Goal: Find specific page/section

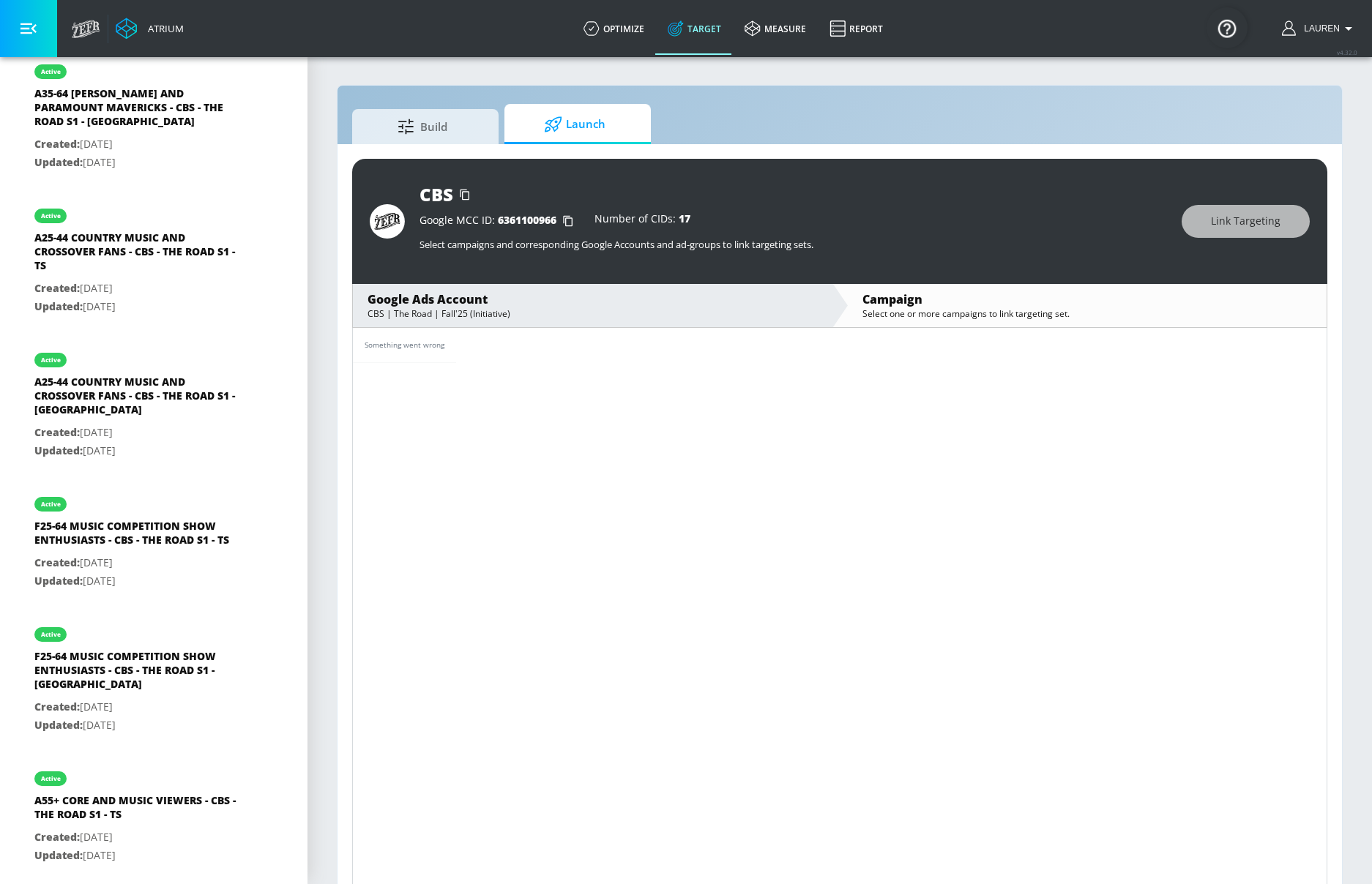
scroll to position [972, 0]
click at [440, 142] on link "Build" at bounding box center [425, 124] width 147 height 40
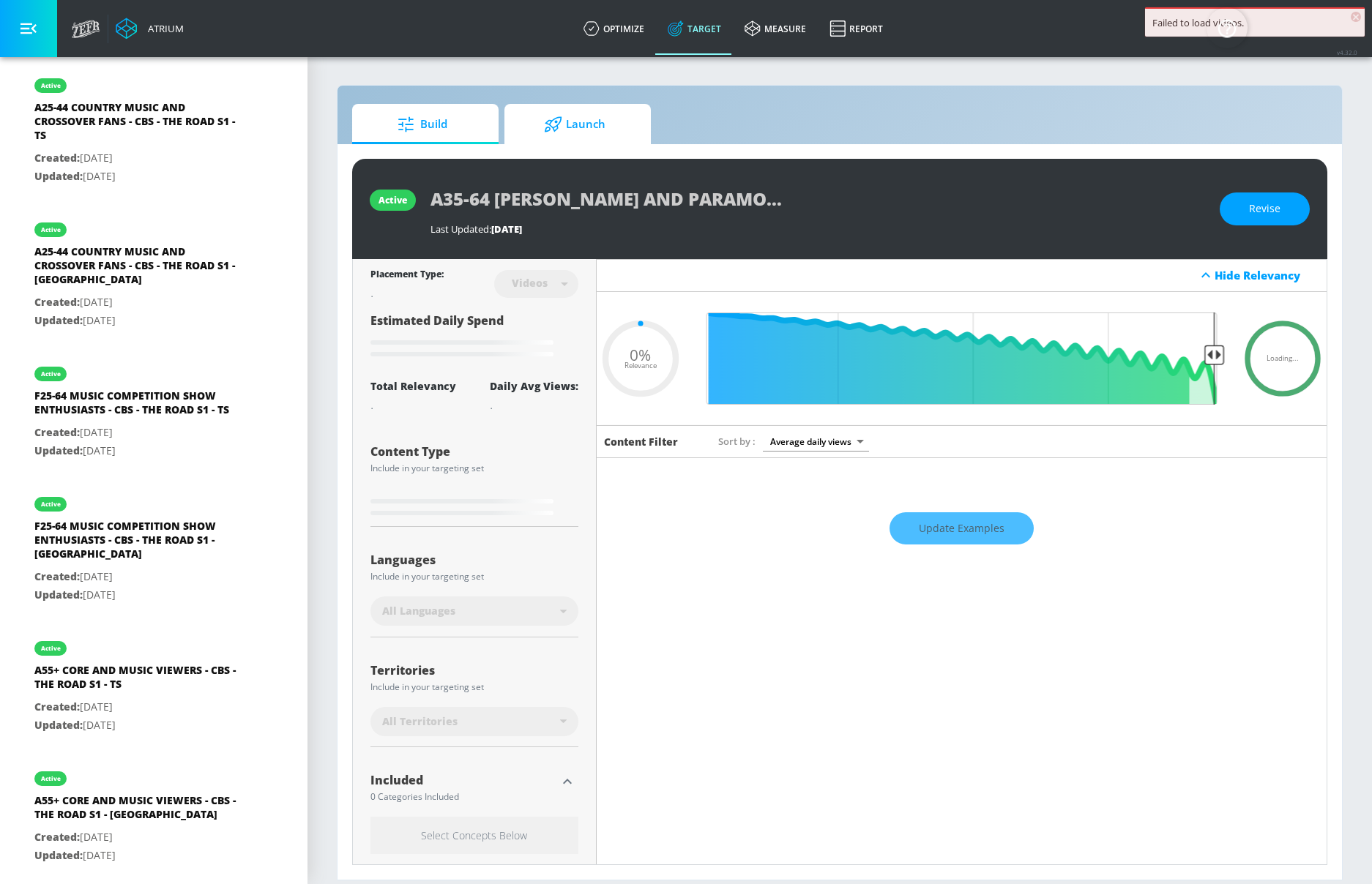
click at [537, 131] on span "Launch" at bounding box center [575, 124] width 111 height 35
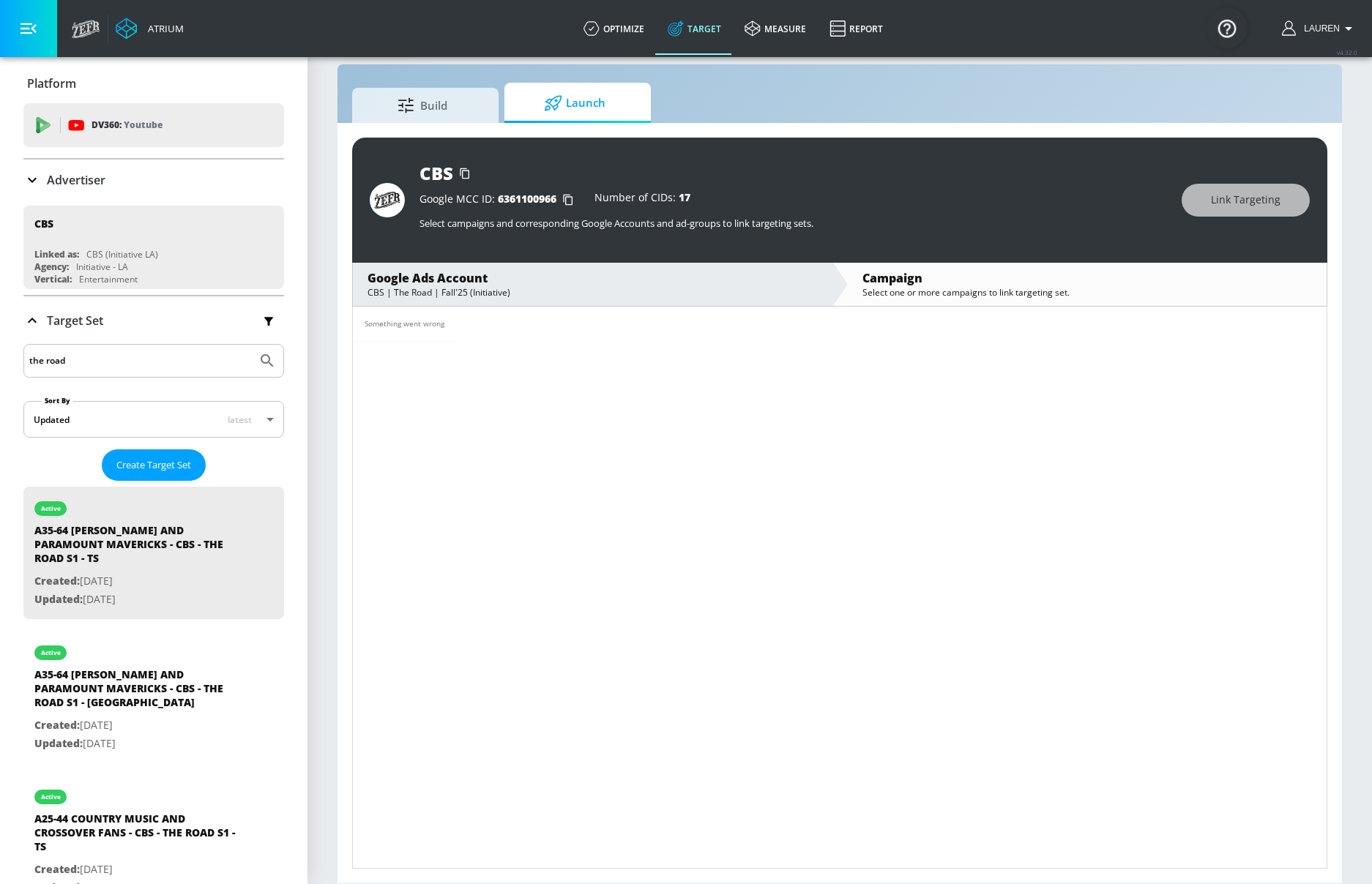
scroll to position [239, 0]
